Goal: Find specific page/section: Find specific page/section

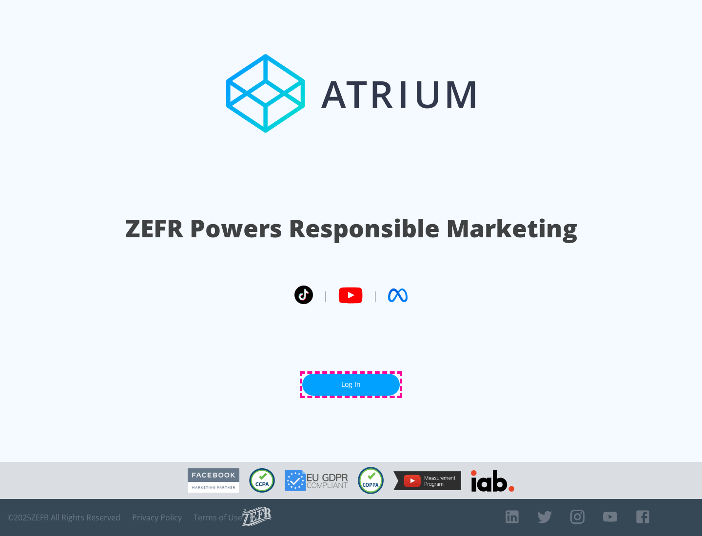
click at [351, 385] on link "Log In" at bounding box center [350, 385] width 97 height 22
